Goal: Information Seeking & Learning: Find contact information

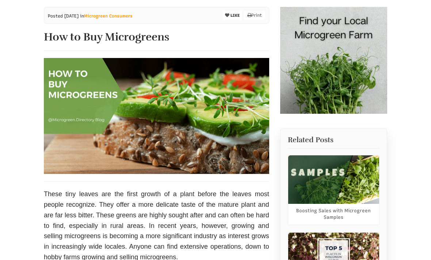
scroll to position [127, 0]
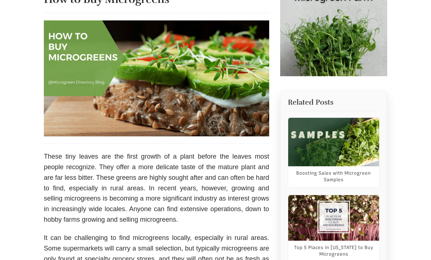
select select "Language Translate Widget"
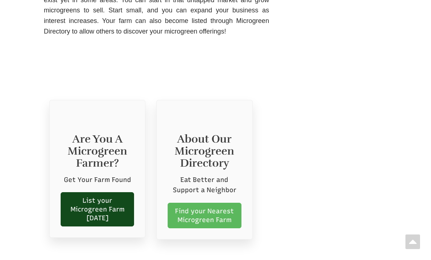
scroll to position [2799, 0]
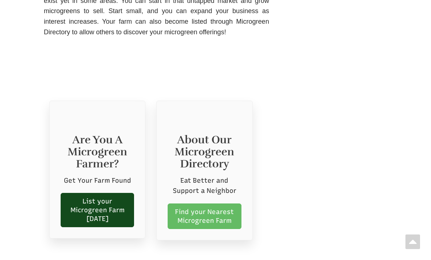
click at [216, 204] on link "Find your Nearest Microgreen Farm" at bounding box center [204, 217] width 73 height 26
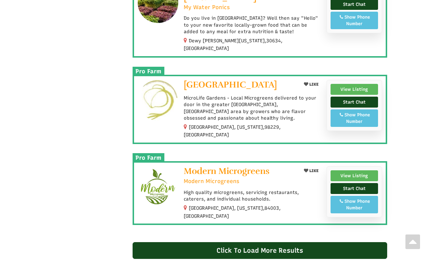
scroll to position [651, 0]
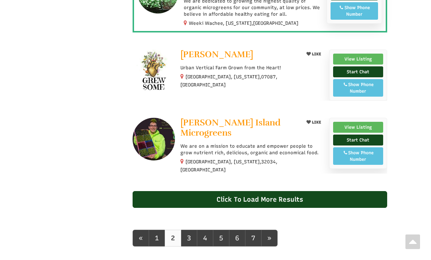
scroll to position [669, 0]
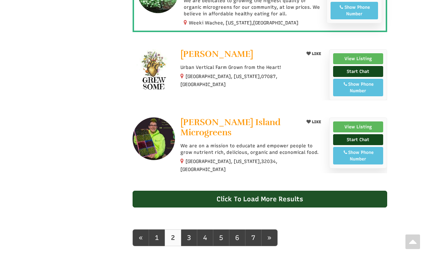
click at [292, 191] on div "Click To Load More Results" at bounding box center [260, 199] width 255 height 17
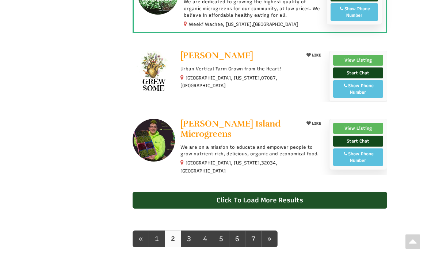
scroll to position [1395, 0]
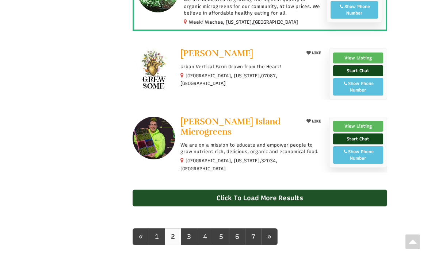
click at [295, 190] on div "Click To Load More Results" at bounding box center [260, 198] width 255 height 17
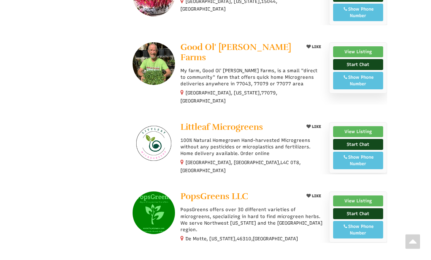
scroll to position [1959, 0]
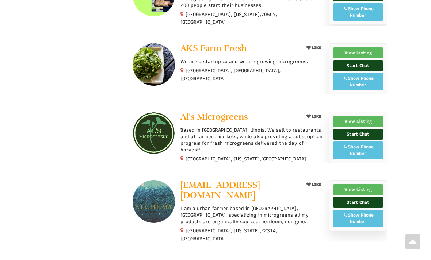
scroll to position [2522, 0]
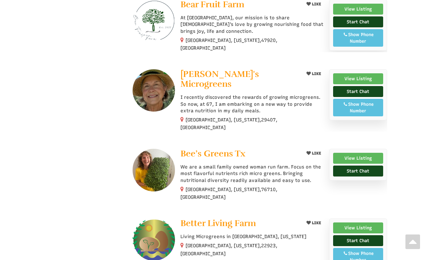
scroll to position [3140, 0]
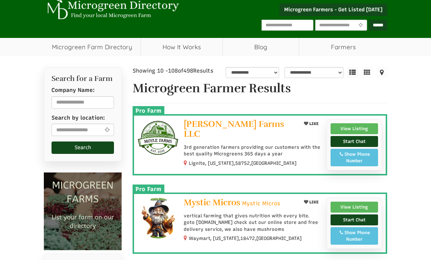
scroll to position [0, 0]
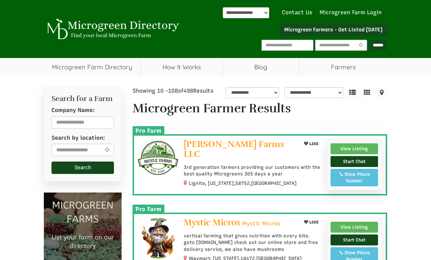
click at [367, 93] on icon at bounding box center [367, 92] width 11 height 11
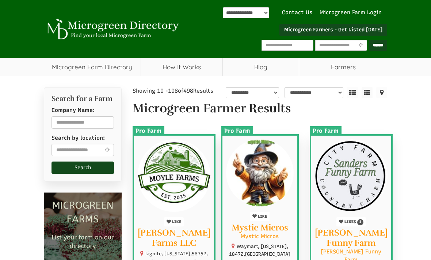
click at [352, 90] on icon at bounding box center [352, 92] width 11 height 11
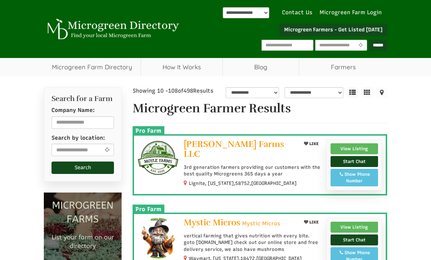
click at [369, 89] on icon at bounding box center [367, 92] width 11 height 11
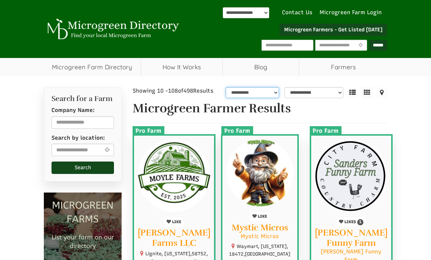
click at [270, 96] on select "**********" at bounding box center [252, 92] width 53 height 11
select select "*"
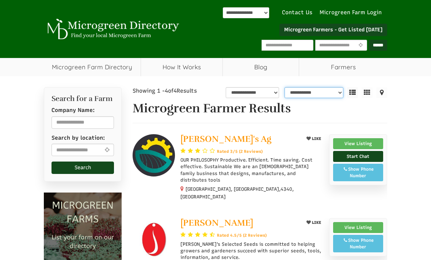
click at [339, 96] on select "**********" at bounding box center [314, 92] width 59 height 11
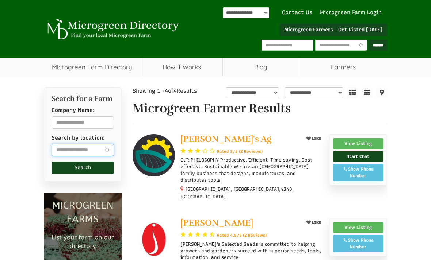
click at [97, 155] on input "text" at bounding box center [83, 150] width 62 height 12
type input "********"
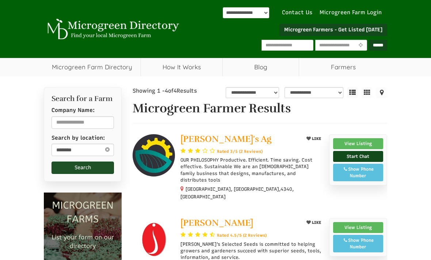
click at [87, 168] on button "Search" at bounding box center [83, 168] width 62 height 12
click at [77, 170] on button "Search" at bounding box center [83, 168] width 62 height 12
click at [87, 169] on button "Search" at bounding box center [83, 168] width 62 height 12
click at [92, 169] on button "Search" at bounding box center [83, 168] width 62 height 12
click at [103, 173] on button "Search" at bounding box center [83, 168] width 62 height 12
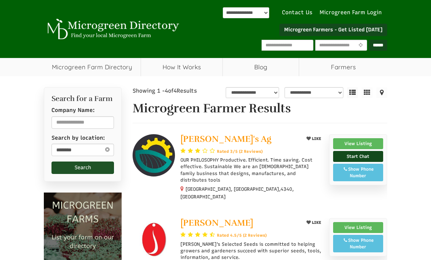
click at [98, 172] on button "Search" at bounding box center [83, 168] width 62 height 12
click at [96, 172] on button "Search" at bounding box center [83, 168] width 62 height 12
click at [108, 152] on icon at bounding box center [107, 149] width 8 height 9
click at [106, 156] on form "Company Name: Search by location: Search" at bounding box center [83, 141] width 62 height 68
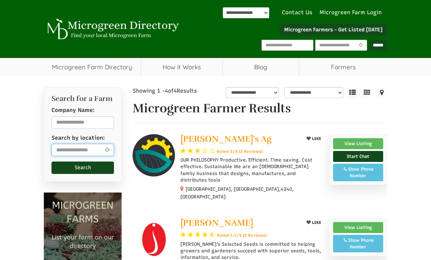
click at [74, 155] on input "text" at bounding box center [83, 150] width 62 height 12
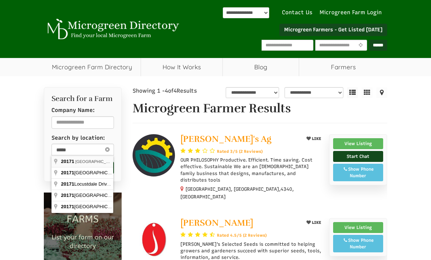
type input "**********"
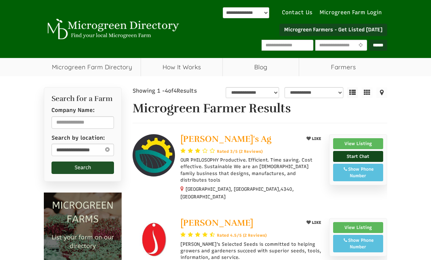
click at [83, 171] on button "Search" at bounding box center [83, 168] width 62 height 12
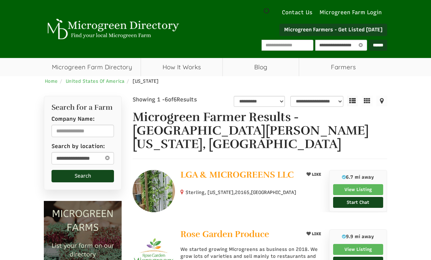
select select "********"
